Goal: Task Accomplishment & Management: Use online tool/utility

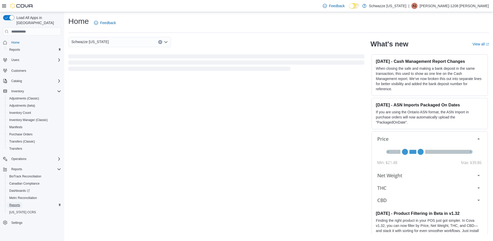
click at [17, 203] on span "Reports" at bounding box center [14, 205] width 11 height 4
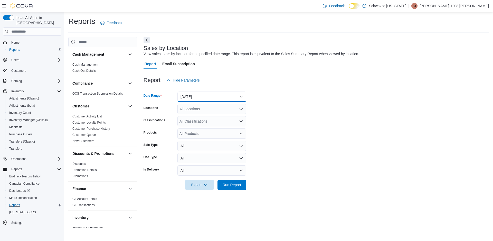
click at [202, 97] on button "Yesterday" at bounding box center [211, 97] width 69 height 10
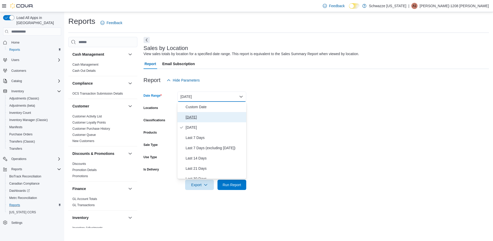
click at [195, 118] on span "Today" at bounding box center [215, 117] width 59 height 6
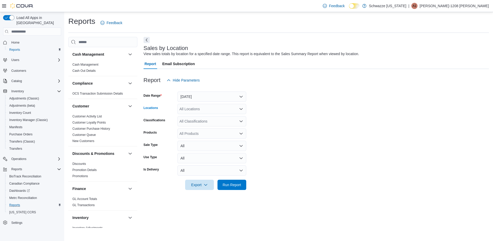
click at [203, 110] on div "All Locations" at bounding box center [211, 109] width 69 height 10
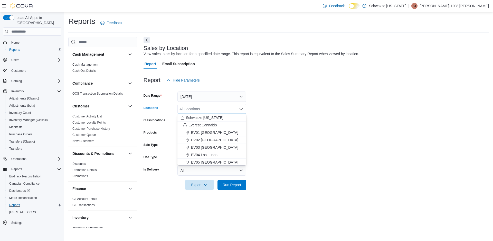
click at [207, 149] on span "EV03 West Central" at bounding box center [214, 147] width 47 height 5
click at [232, 192] on div at bounding box center [316, 193] width 345 height 6
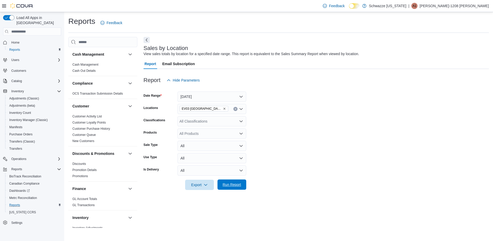
click at [233, 184] on span "Run Report" at bounding box center [232, 184] width 18 height 5
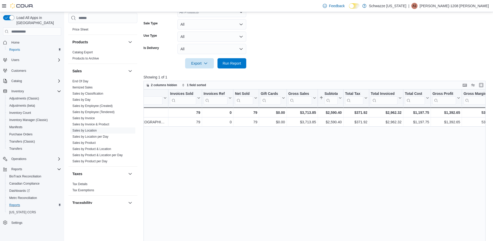
scroll to position [319, 0]
click at [102, 110] on link "Sales by Employee (Tendered)" at bounding box center [93, 110] width 42 height 4
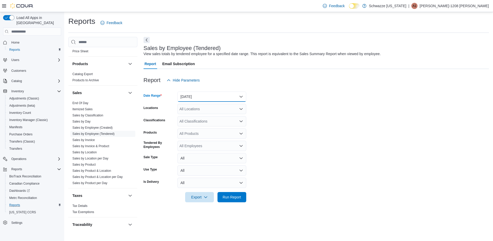
click at [204, 94] on button "Yesterday" at bounding box center [211, 97] width 69 height 10
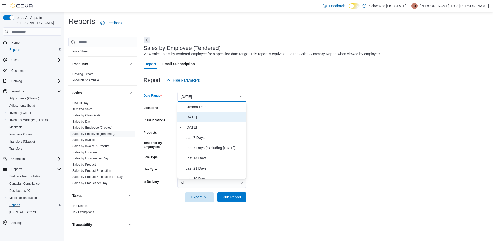
click at [196, 118] on span "Today" at bounding box center [215, 117] width 59 height 6
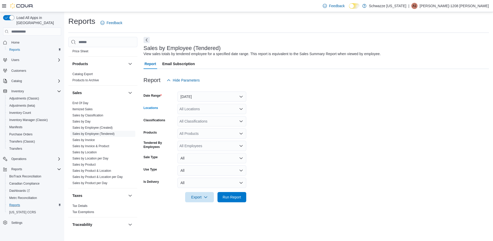
click at [196, 108] on div "All Locations" at bounding box center [211, 109] width 69 height 10
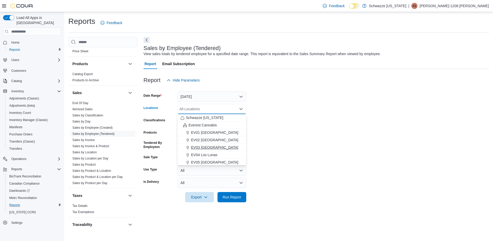
click at [212, 146] on span "EV03 West Central" at bounding box center [214, 147] width 47 height 5
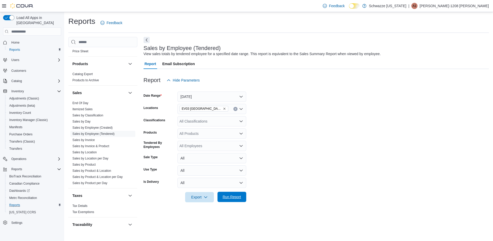
click at [225, 198] on span "Run Report" at bounding box center [232, 197] width 18 height 5
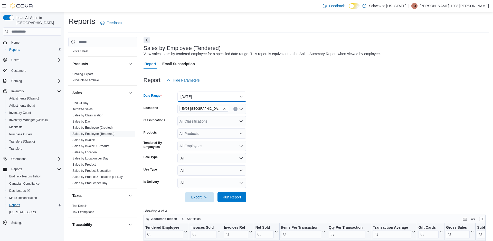
click at [207, 97] on button "Today" at bounding box center [211, 97] width 69 height 10
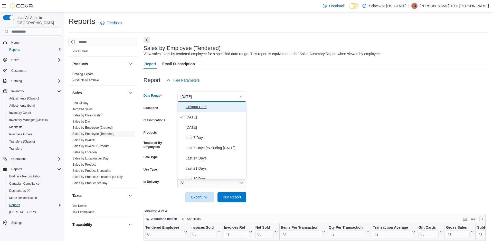
click at [198, 106] on span "Custom Date" at bounding box center [215, 107] width 59 height 6
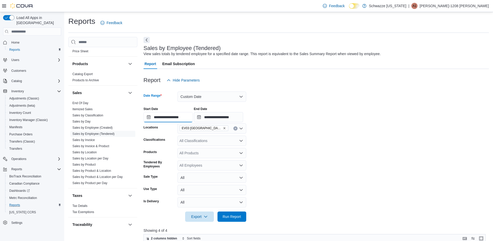
click at [166, 118] on input "**********" at bounding box center [168, 117] width 49 height 10
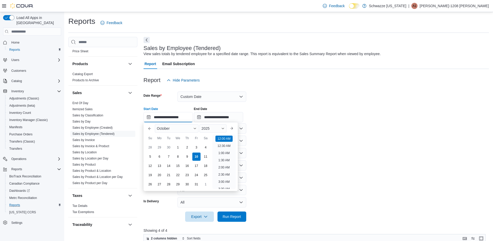
scroll to position [16, 0]
click at [153, 157] on div "5" at bounding box center [150, 156] width 9 height 9
type input "**********"
click at [238, 220] on span "Run Report" at bounding box center [232, 217] width 23 height 10
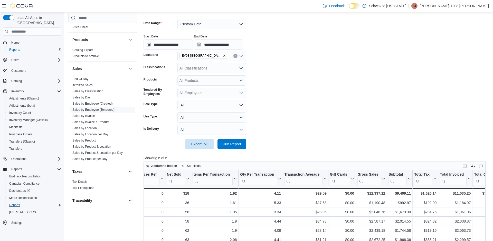
scroll to position [46, 0]
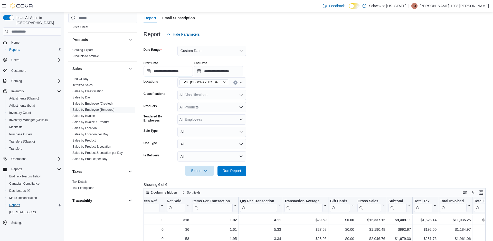
click at [163, 72] on input "**********" at bounding box center [168, 71] width 49 height 10
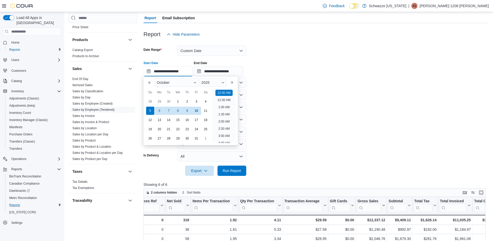
scroll to position [16, 0]
click at [306, 92] on form "**********" at bounding box center [316, 108] width 345 height 137
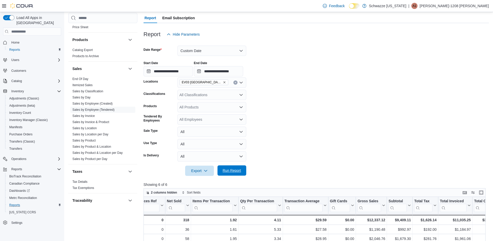
click at [232, 175] on span "Run Report" at bounding box center [232, 171] width 23 height 10
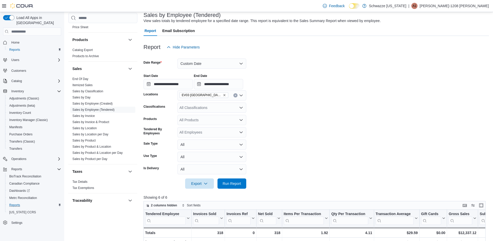
scroll to position [17, 0]
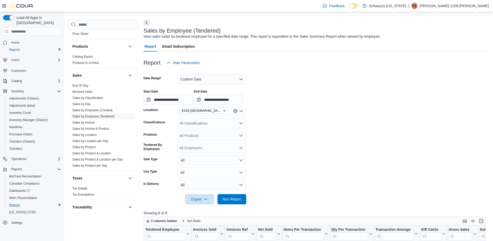
click at [223, 111] on icon "Remove EV03 West Central from selection in this group" at bounding box center [224, 110] width 3 height 3
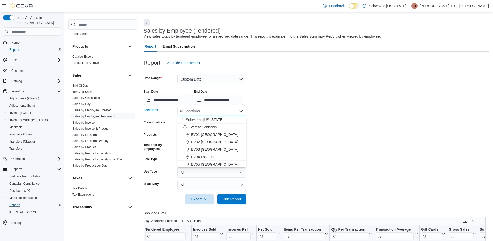
click at [205, 127] on span "Everest Cannabis" at bounding box center [203, 127] width 29 height 5
click at [233, 198] on span "Run Report" at bounding box center [232, 199] width 18 height 5
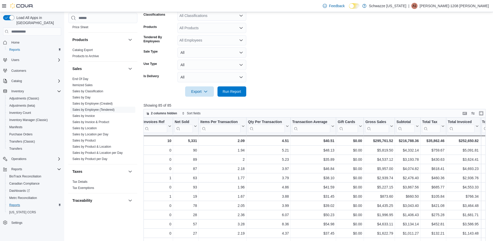
scroll to position [0, 147]
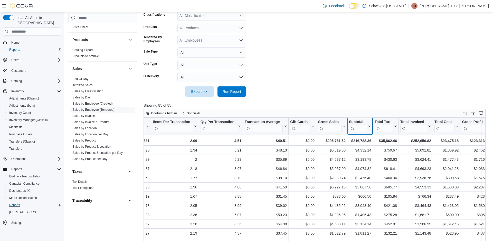
click at [361, 122] on div "Subtotal" at bounding box center [358, 122] width 18 height 5
click at [364, 146] on span "Sort Low-High" at bounding box center [363, 146] width 20 height 4
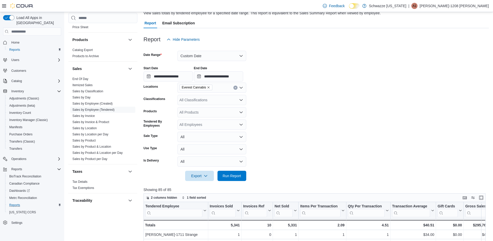
scroll to position [27, 0]
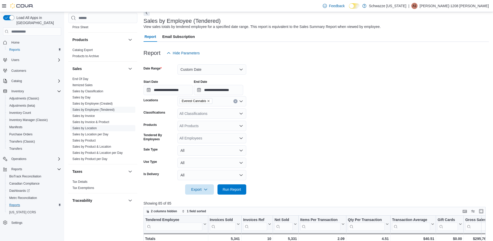
click at [96, 129] on link "Sales by Location" at bounding box center [84, 129] width 24 height 4
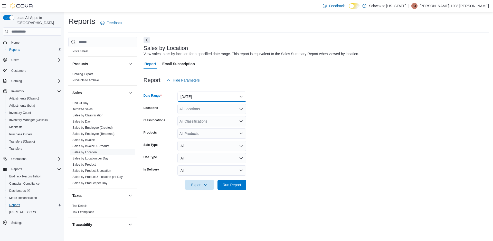
click at [192, 98] on button "Yesterday" at bounding box center [211, 97] width 69 height 10
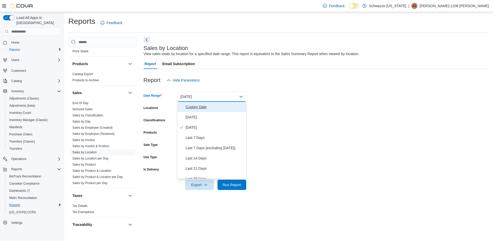
click at [186, 104] on span "Custom Date" at bounding box center [215, 107] width 59 height 6
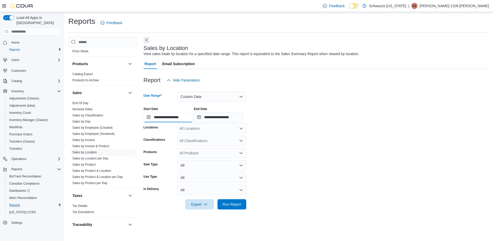
click at [164, 116] on input "**********" at bounding box center [168, 117] width 49 height 10
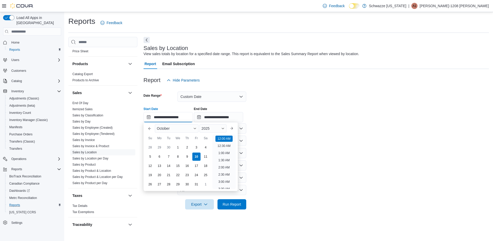
scroll to position [16, 0]
click at [151, 156] on div "5" at bounding box center [150, 156] width 9 height 9
type input "**********"
click at [291, 144] on form "**********" at bounding box center [316, 148] width 345 height 124
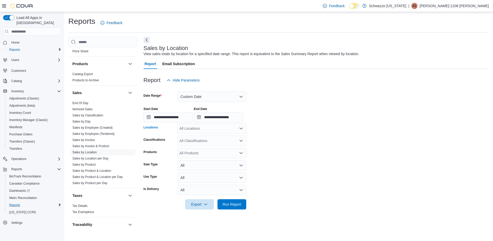
click at [213, 131] on div "All Locations" at bounding box center [211, 129] width 69 height 10
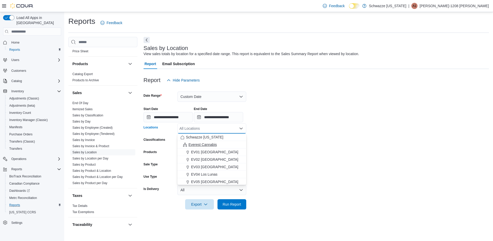
click at [211, 145] on span "Everest Cannabis" at bounding box center [203, 144] width 29 height 5
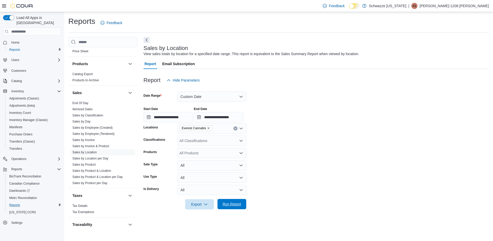
click at [227, 202] on span "Run Report" at bounding box center [232, 204] width 23 height 10
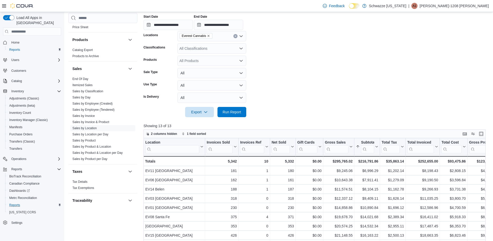
scroll to position [101, 0]
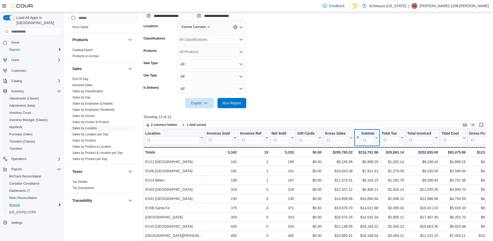
click at [367, 133] on div "Subtotal" at bounding box center [367, 133] width 13 height 5
click at [366, 159] on span "Sort Low-High" at bounding box center [370, 158] width 20 height 4
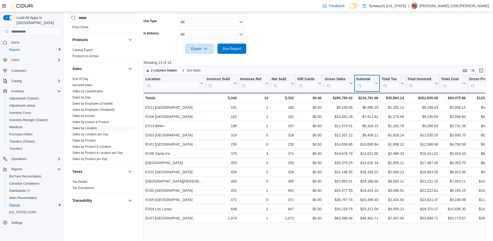
scroll to position [156, 0]
